Goal: Check status: Check status

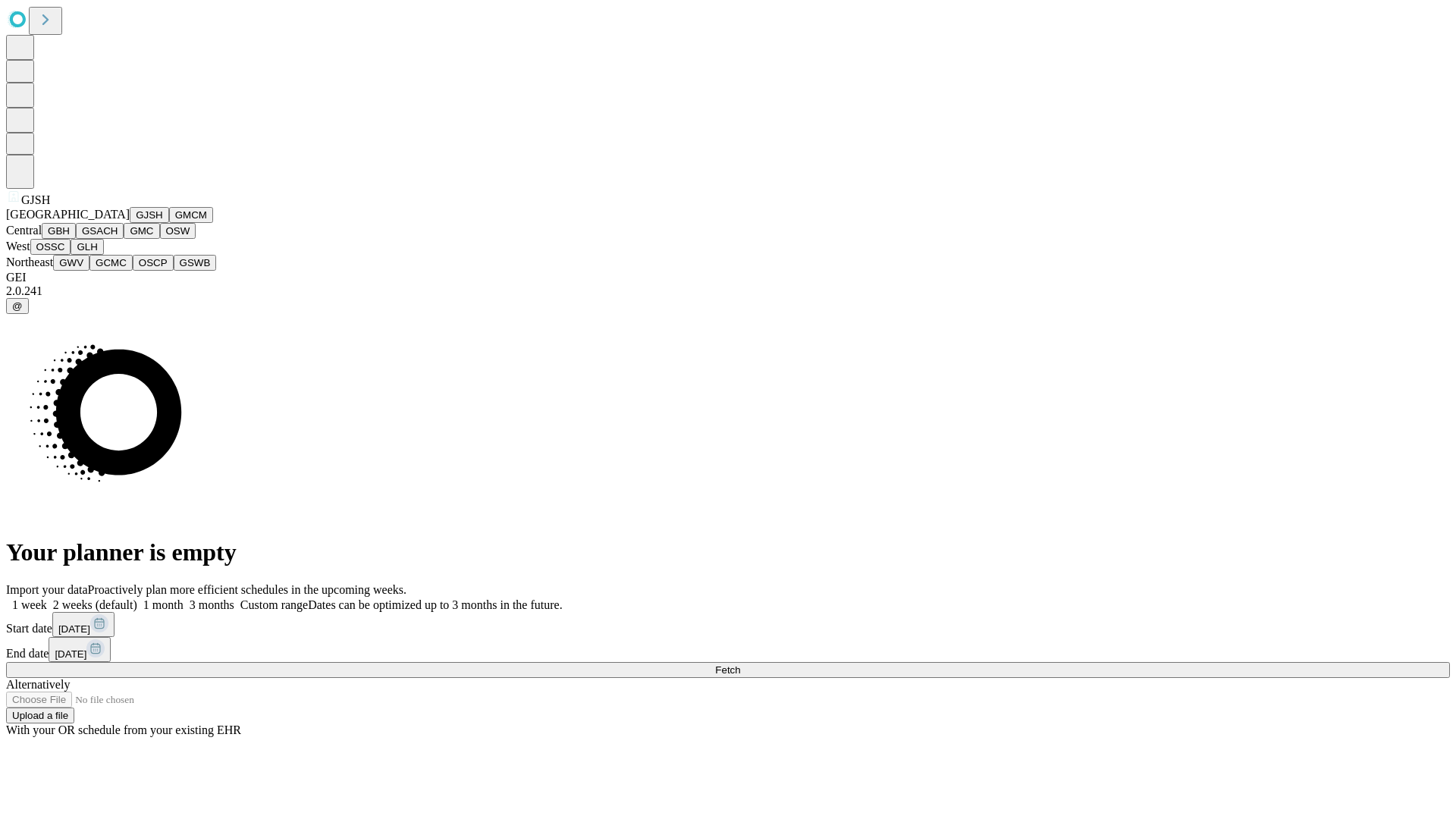
click at [129, 223] on button "GJSH" at bounding box center [149, 215] width 40 height 16
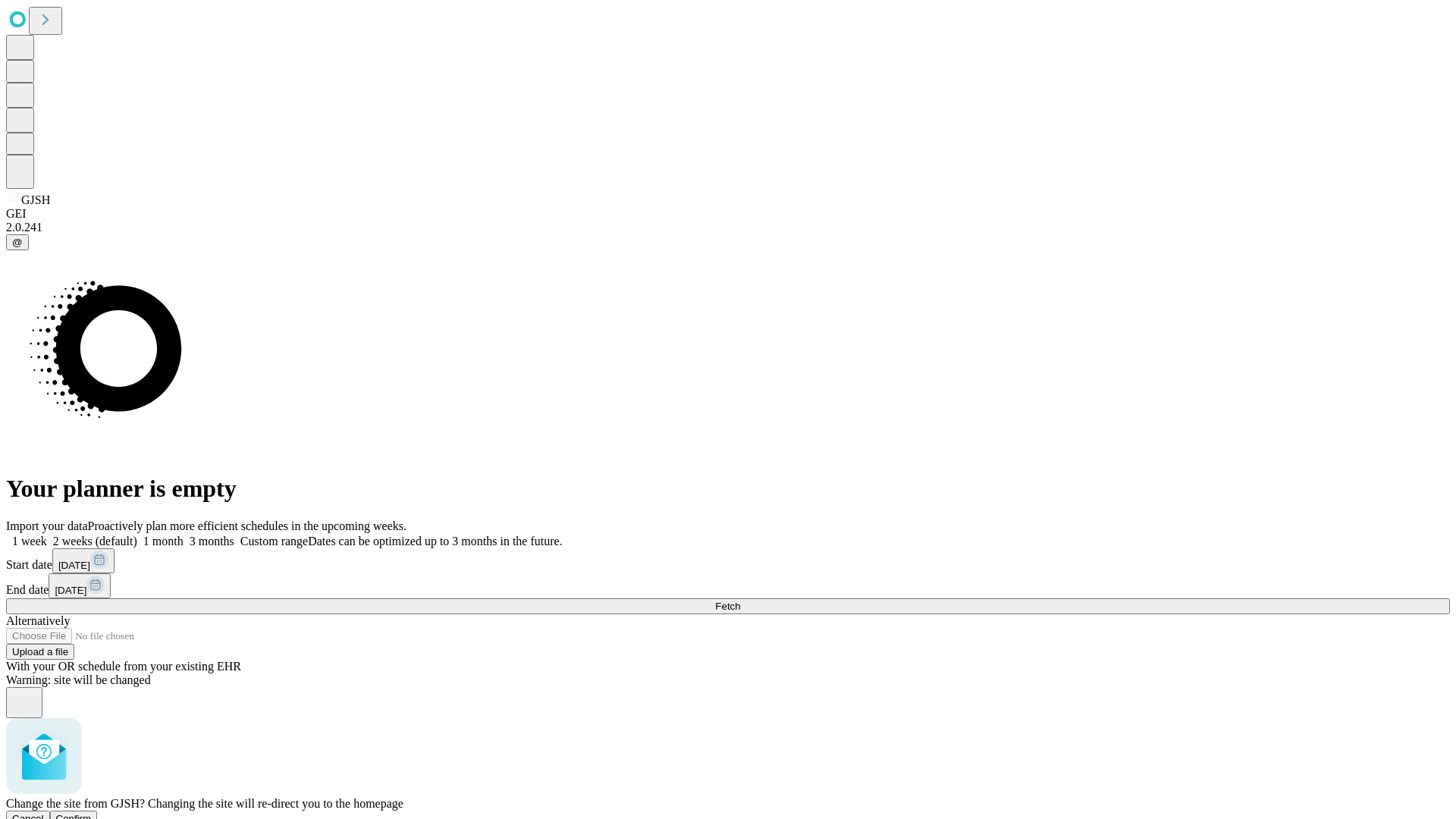
click at [92, 813] on span "Confirm" at bounding box center [74, 819] width 36 height 11
click at [137, 535] on label "2 weeks (default)" at bounding box center [92, 541] width 90 height 13
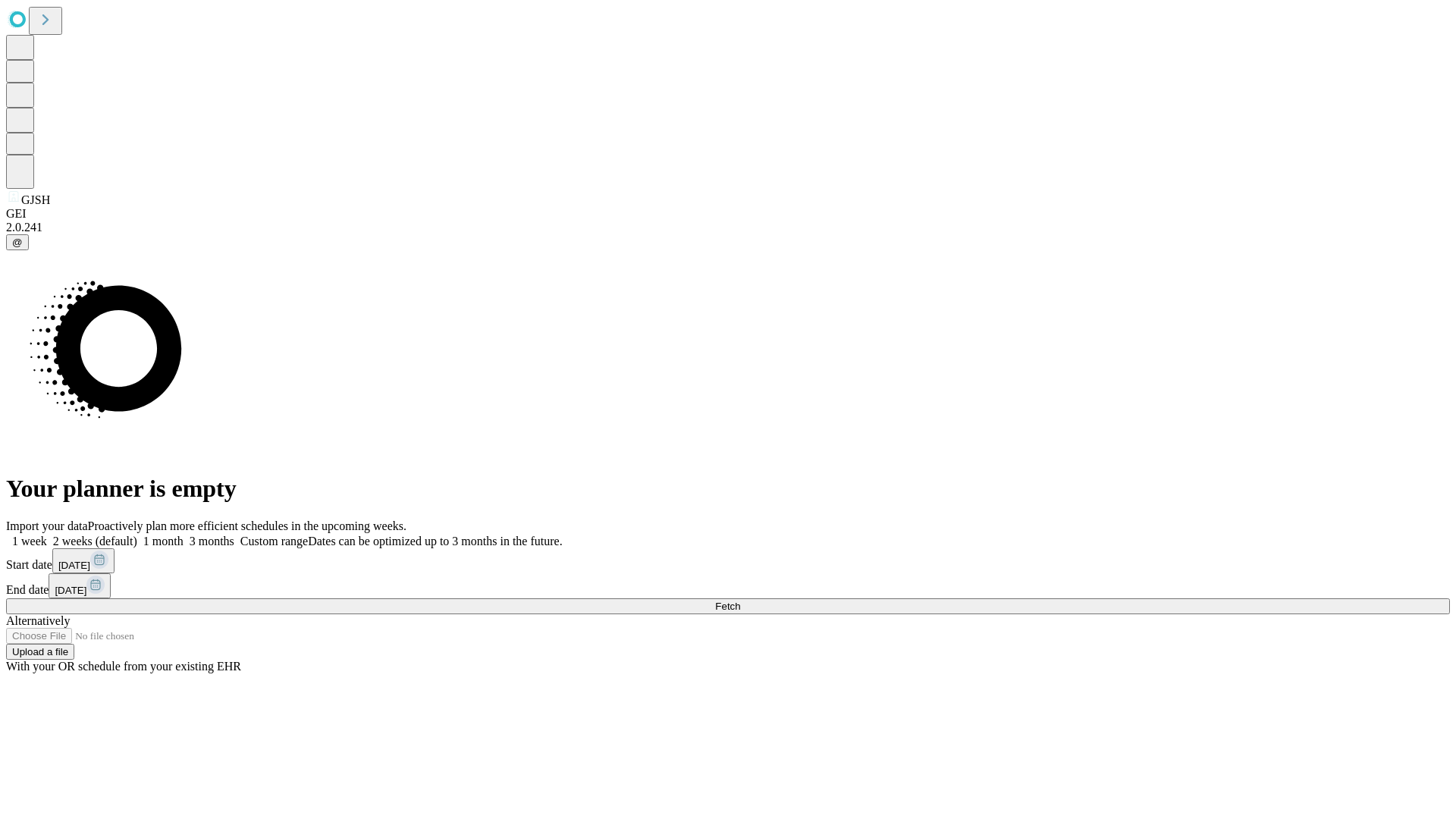
click at [740, 601] on span "Fetch" at bounding box center [728, 606] width 25 height 11
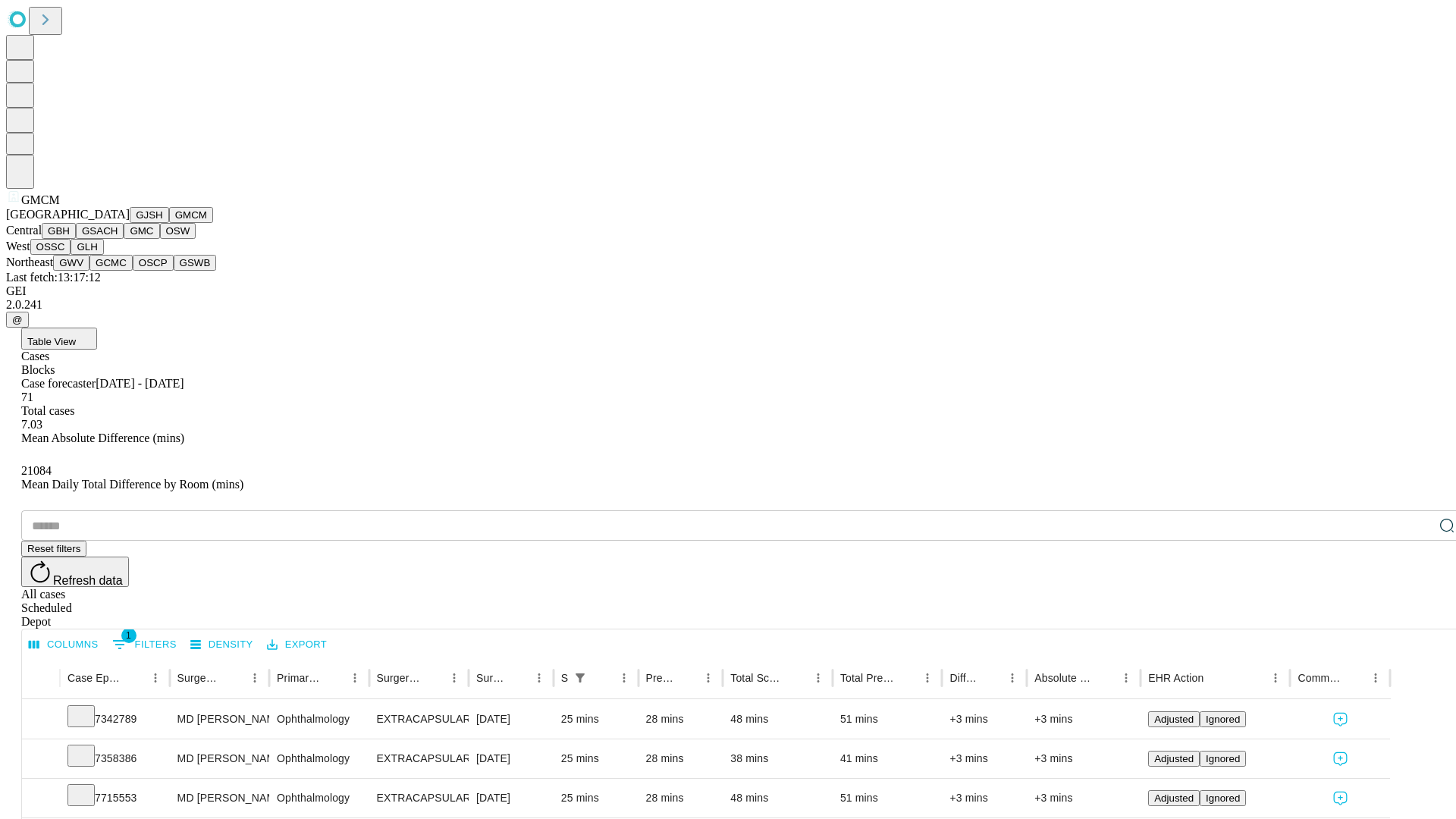
click at [76, 239] on button "GBH" at bounding box center [59, 231] width 34 height 16
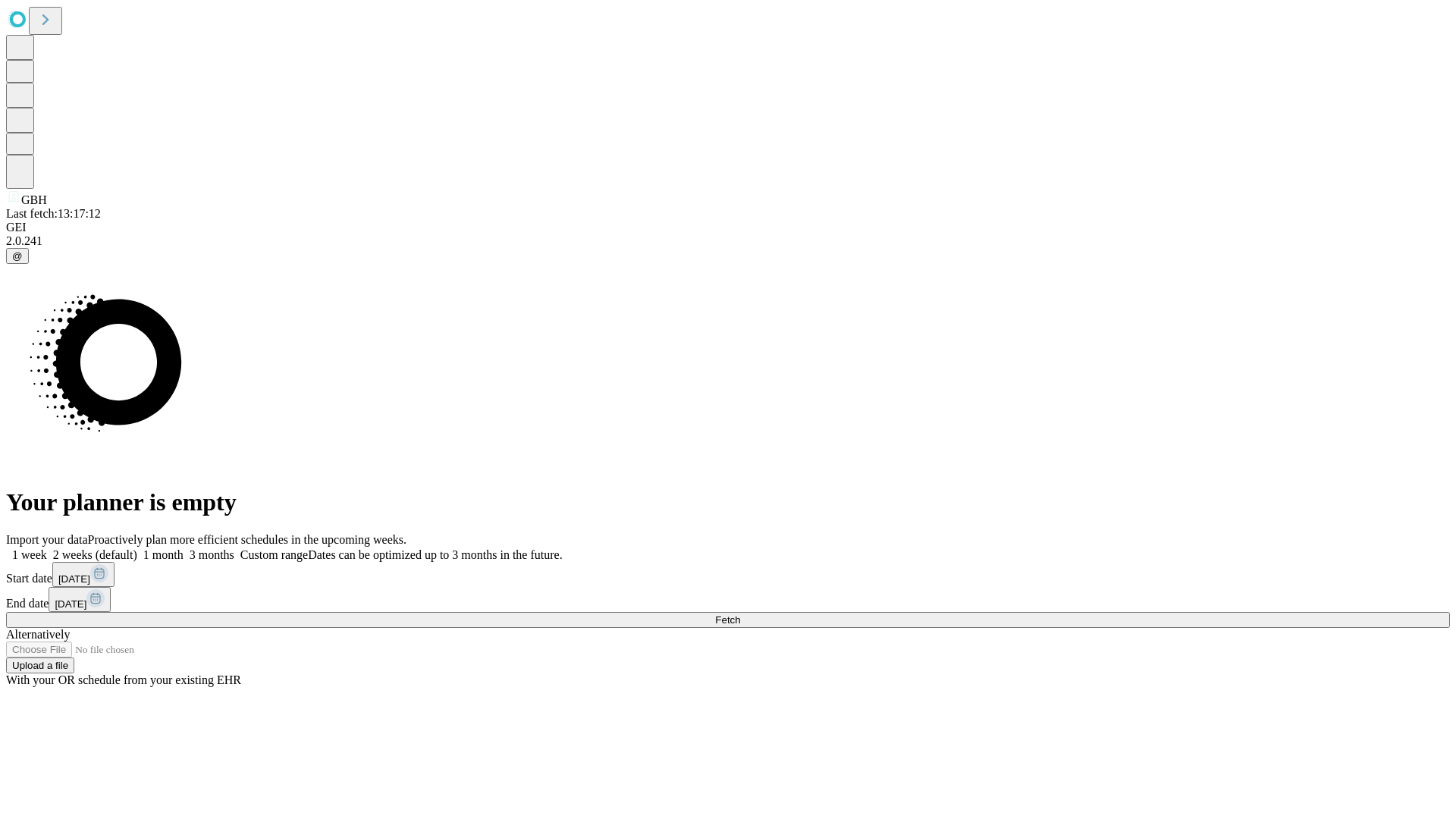
click at [137, 548] on label "2 weeks (default)" at bounding box center [92, 555] width 90 height 13
click at [740, 614] on span "Fetch" at bounding box center [728, 620] width 25 height 11
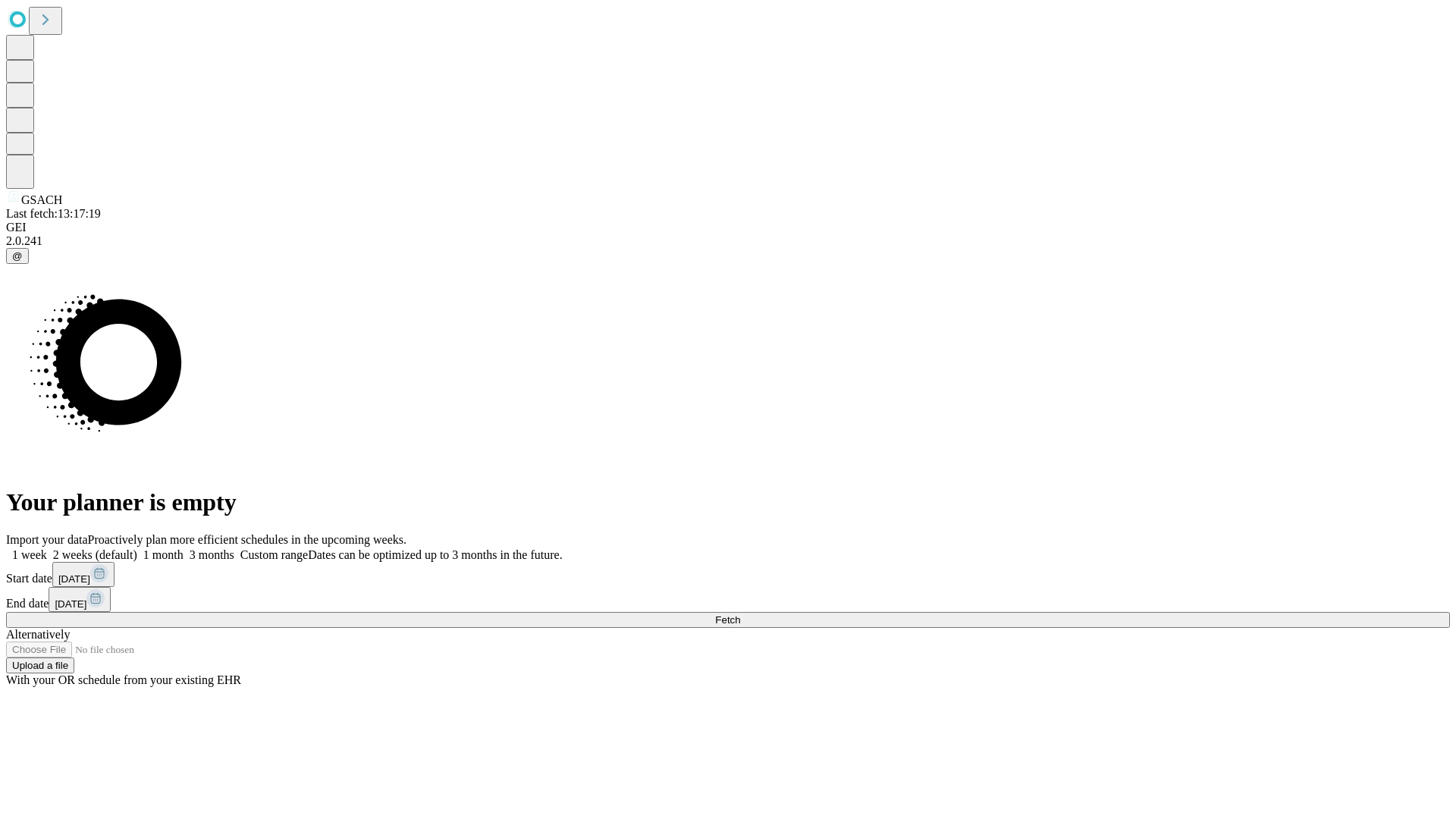
click at [137, 548] on label "2 weeks (default)" at bounding box center [92, 555] width 90 height 13
click at [740, 614] on span "Fetch" at bounding box center [728, 620] width 25 height 11
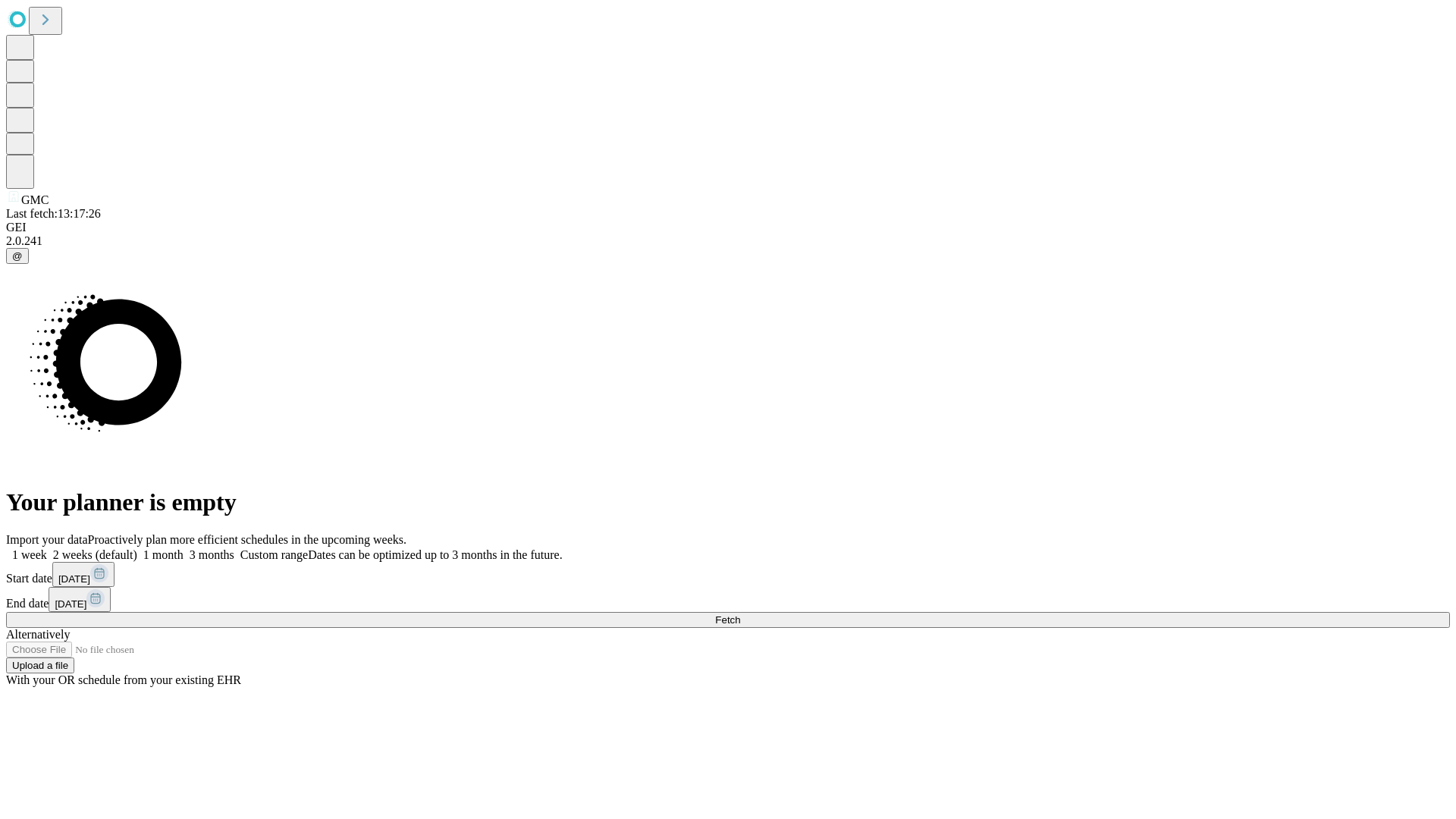
click at [137, 548] on label "2 weeks (default)" at bounding box center [92, 555] width 90 height 13
click at [740, 614] on span "Fetch" at bounding box center [728, 620] width 25 height 11
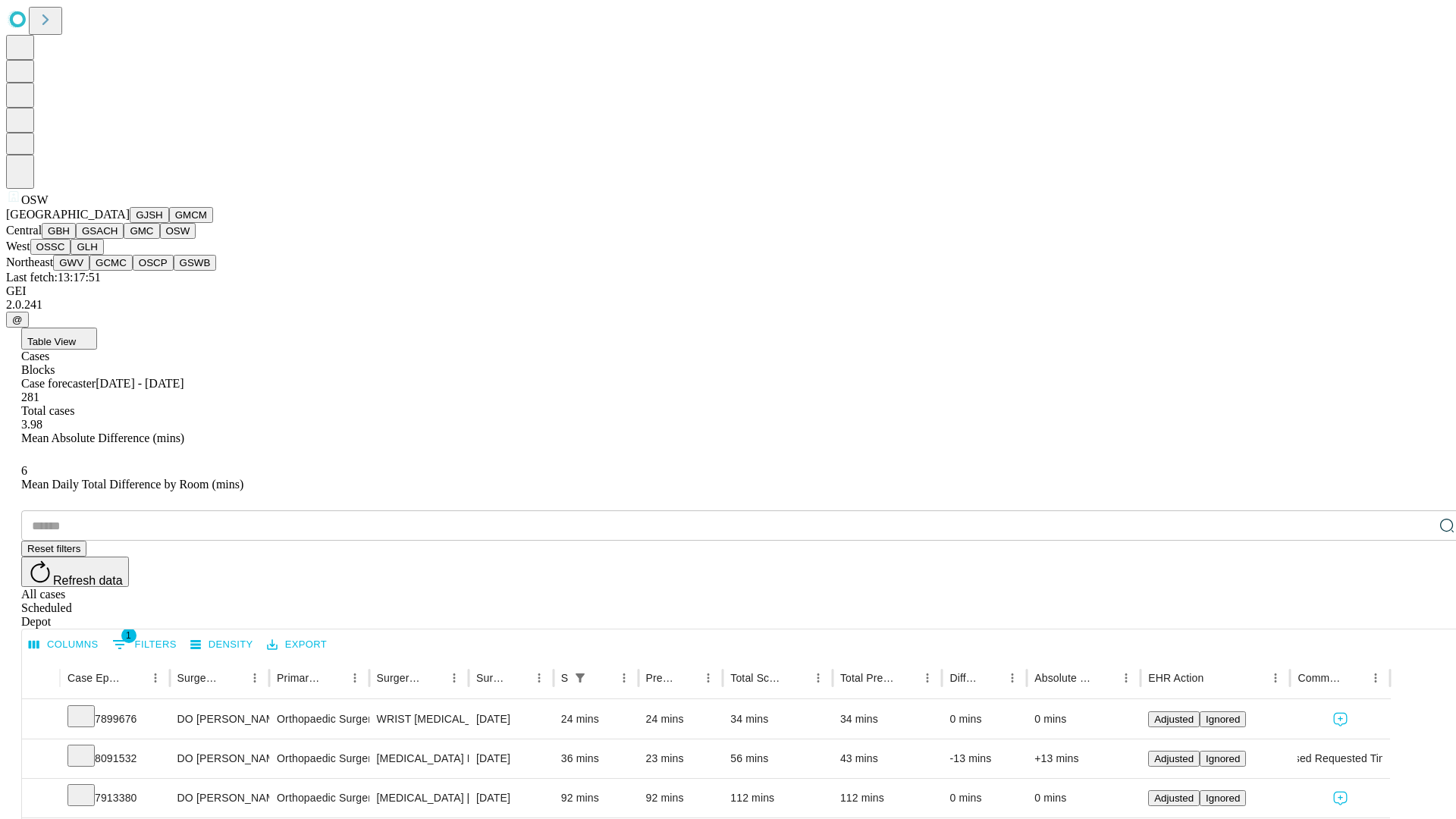
click at [71, 255] on button "OSSC" at bounding box center [51, 247] width 41 height 16
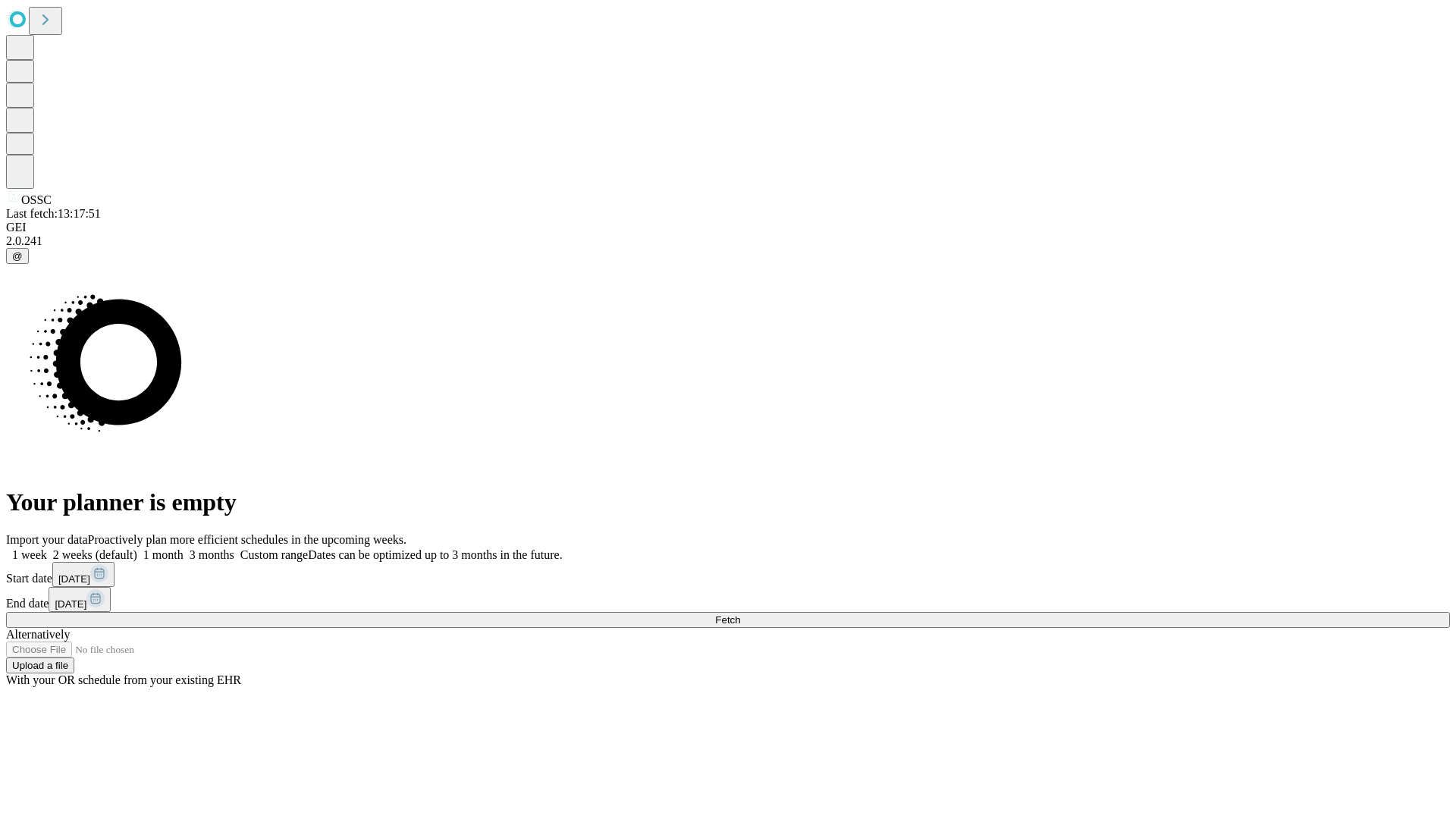
click at [740, 614] on span "Fetch" at bounding box center [728, 620] width 25 height 11
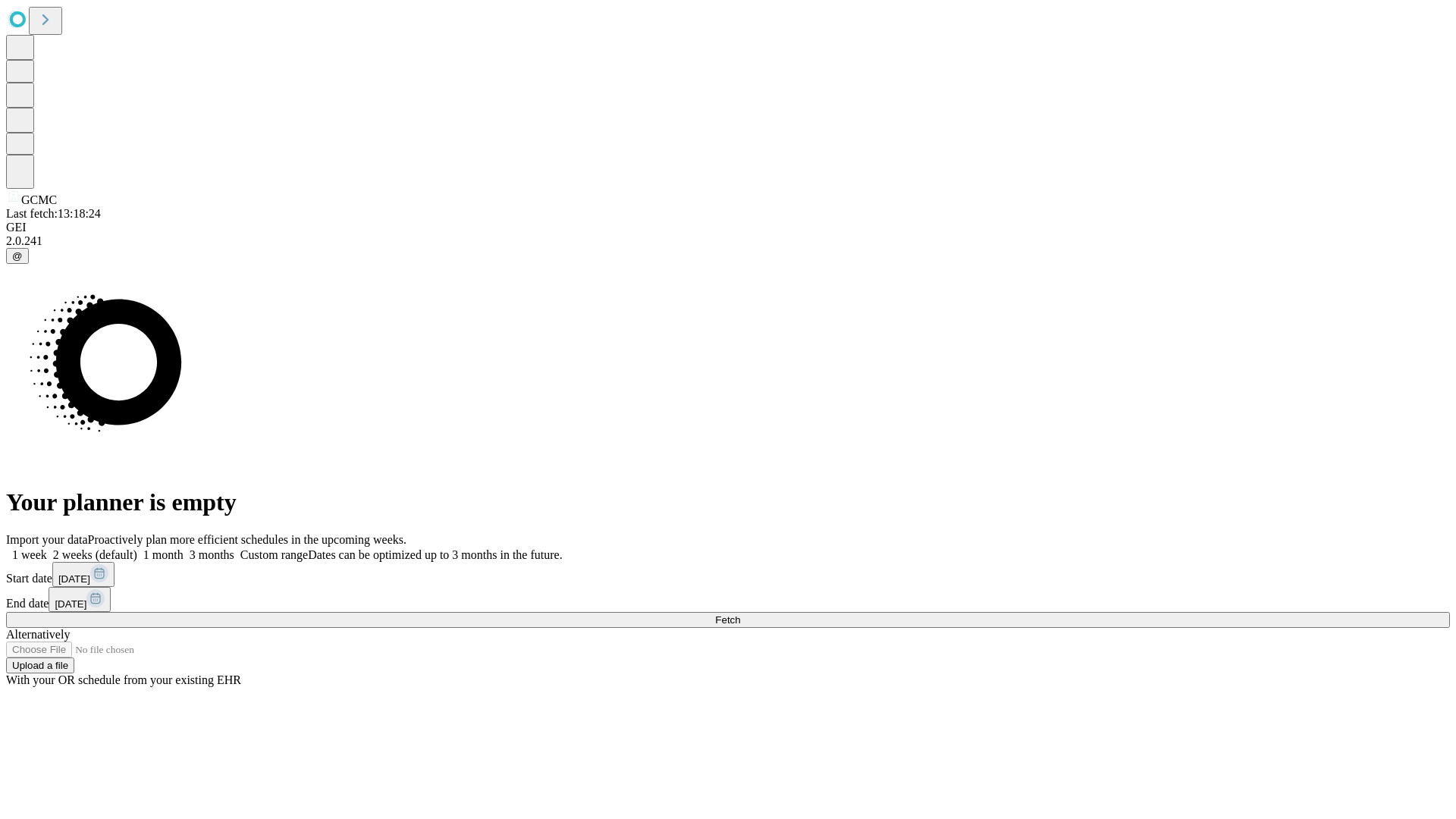
click at [137, 548] on label "2 weeks (default)" at bounding box center [92, 555] width 90 height 13
click at [740, 614] on span "Fetch" at bounding box center [728, 620] width 25 height 11
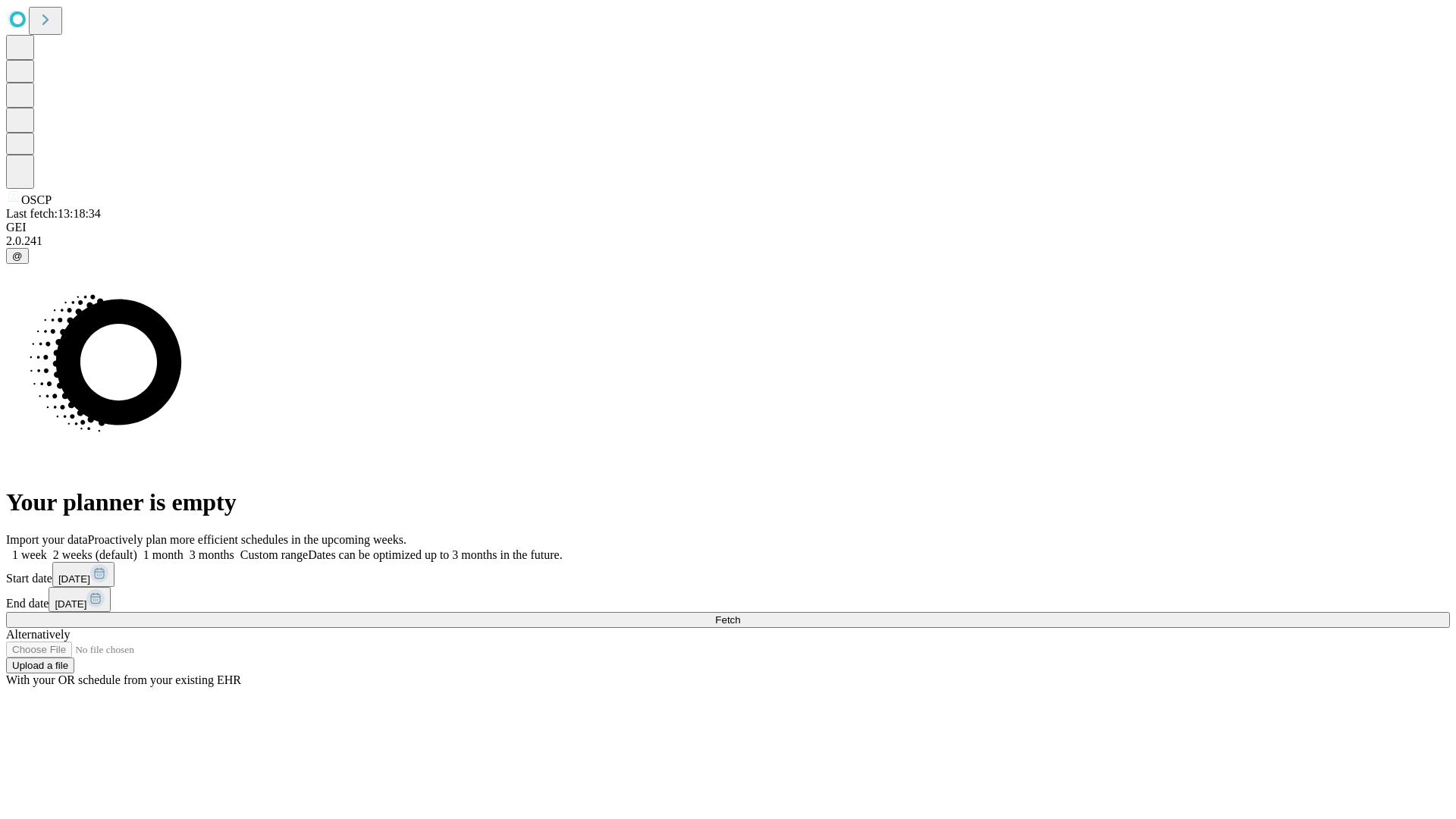
click at [137, 548] on label "2 weeks (default)" at bounding box center [92, 555] width 90 height 13
click at [740, 614] on span "Fetch" at bounding box center [728, 620] width 25 height 11
